Goal: Use online tool/utility: Utilize a website feature to perform a specific function

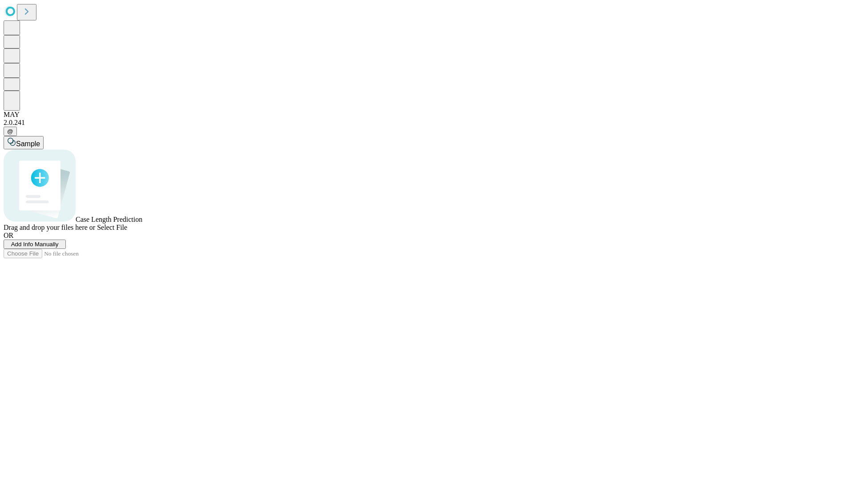
click at [59, 248] on span "Add Info Manually" at bounding box center [35, 244] width 48 height 7
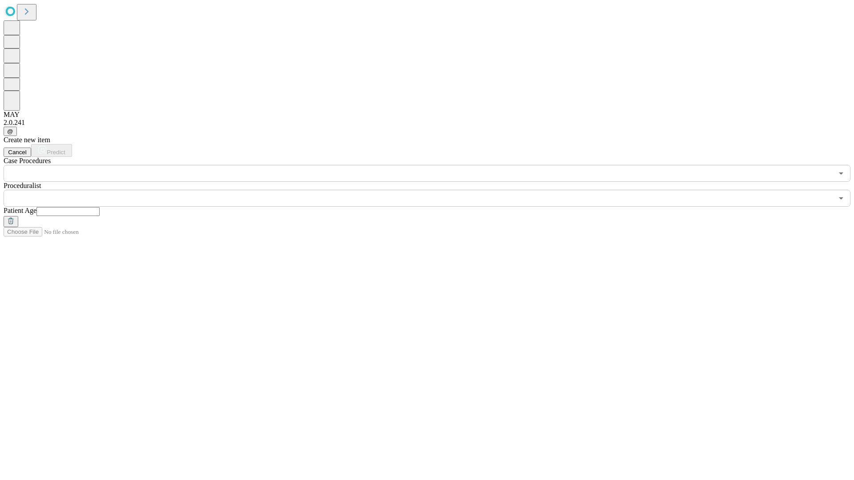
click at [100, 207] on input "text" at bounding box center [67, 211] width 63 height 9
type input "**"
click at [433, 190] on input "text" at bounding box center [419, 198] width 830 height 17
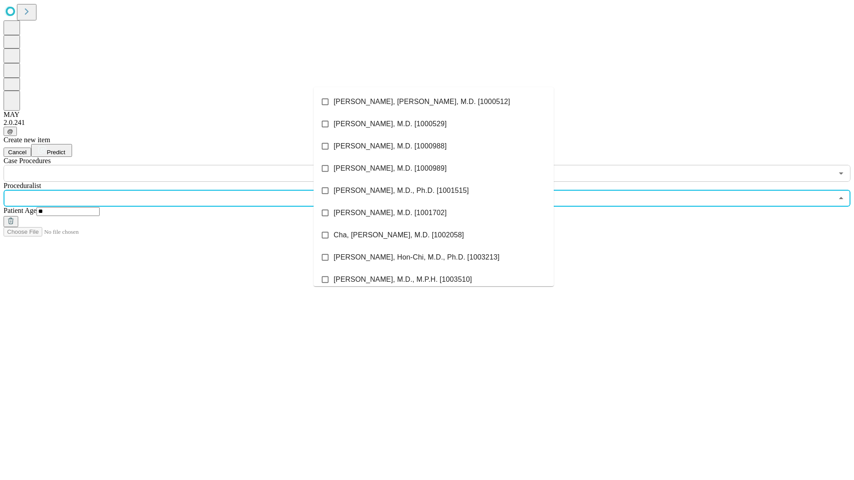
click at [434, 102] on li "[PERSON_NAME], [PERSON_NAME], M.D. [1000512]" at bounding box center [434, 102] width 240 height 22
click at [187, 165] on input "text" at bounding box center [419, 173] width 830 height 17
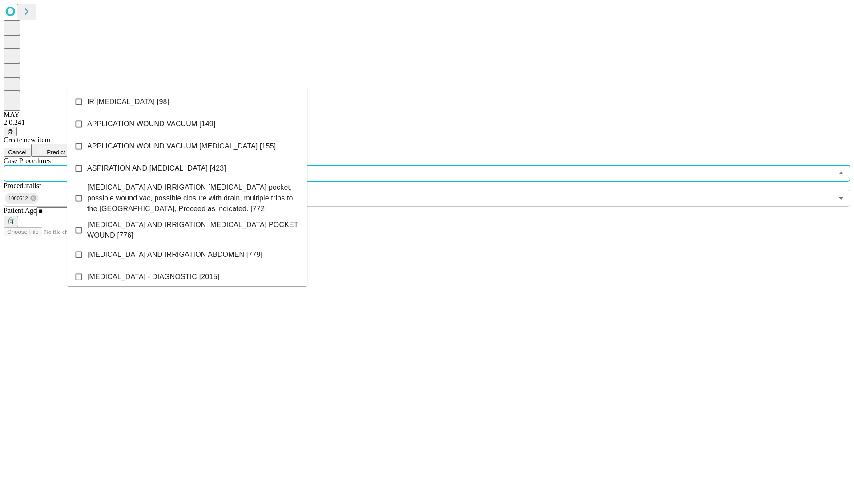
click at [187, 102] on li "IR [MEDICAL_DATA] [98]" at bounding box center [187, 102] width 240 height 22
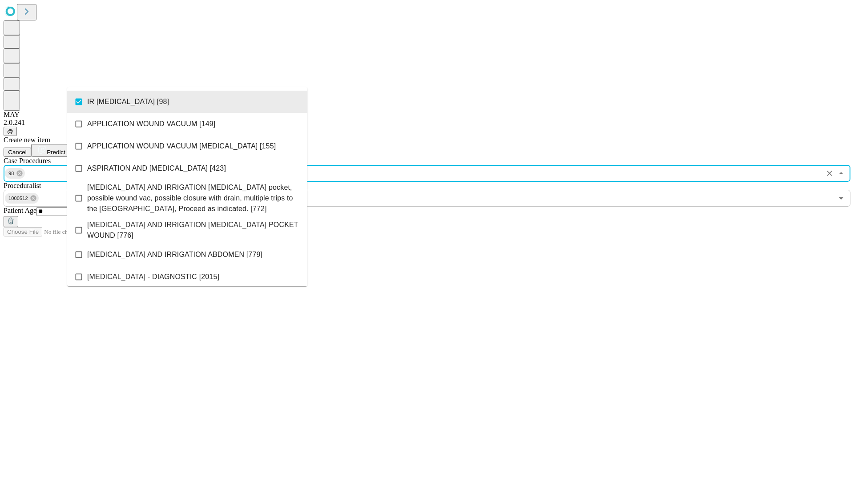
click at [65, 149] on span "Predict" at bounding box center [56, 152] width 18 height 7
